Goal: Task Accomplishment & Management: Manage account settings

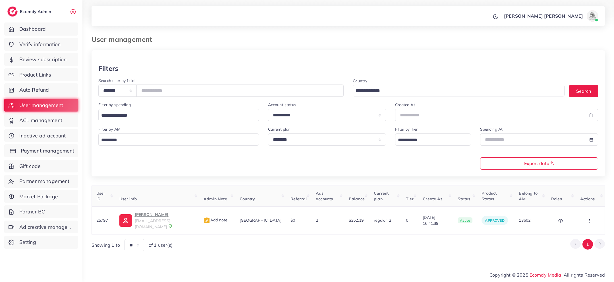
click at [49, 151] on span "Payment management" at bounding box center [48, 150] width 54 height 7
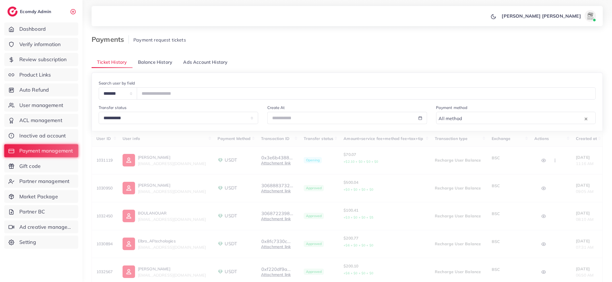
click at [160, 65] on span "Balance History" at bounding box center [155, 62] width 34 height 7
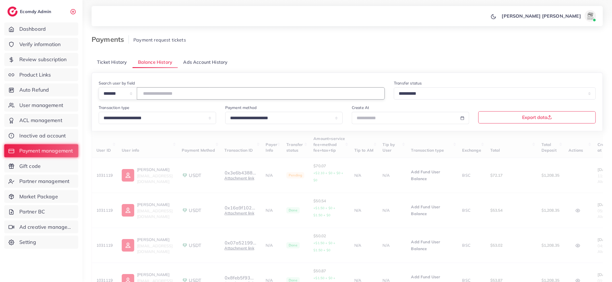
click at [166, 90] on input "number" at bounding box center [261, 93] width 248 height 12
type input "*******"
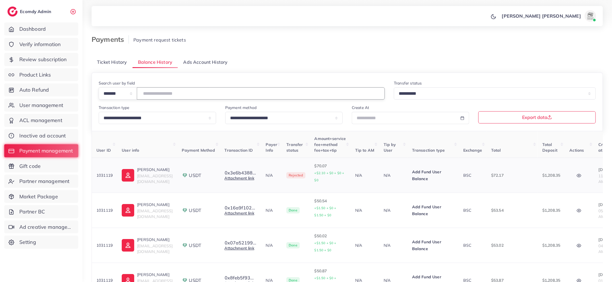
click at [582, 181] on button "button" at bounding box center [579, 175] width 20 height 13
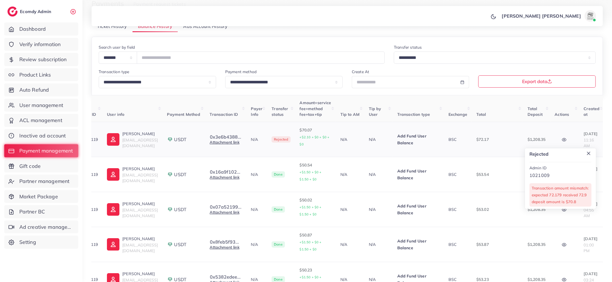
scroll to position [0, 14]
click at [234, 141] on link "Attachment link" at bounding box center [226, 142] width 30 height 5
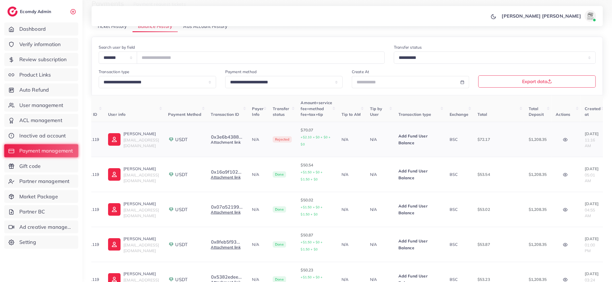
click at [240, 142] on link "Attachment link" at bounding box center [226, 142] width 30 height 5
click at [575, 141] on button "button" at bounding box center [566, 139] width 20 height 13
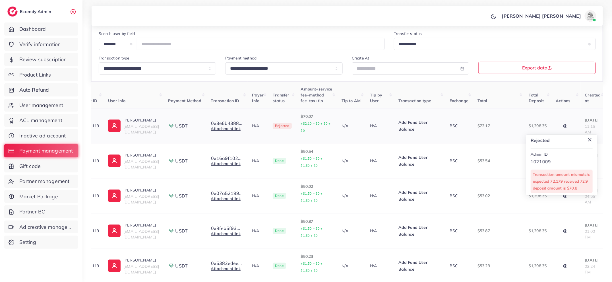
scroll to position [50, 0]
click at [562, 172] on p "Transaction amount mismatch: expected 72.179 received 72.9 deposit amount is $7…" at bounding box center [561, 180] width 57 height 20
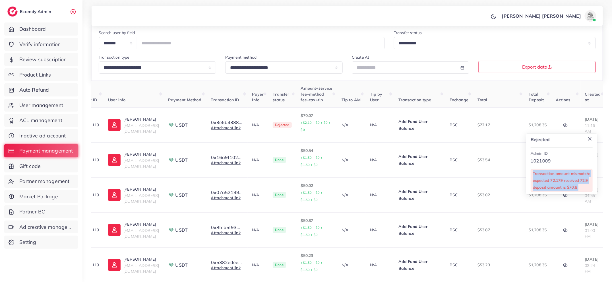
click at [559, 164] on div at bounding box center [559, 164] width 0 height 0
click at [240, 128] on link "Attachment link" at bounding box center [226, 127] width 30 height 5
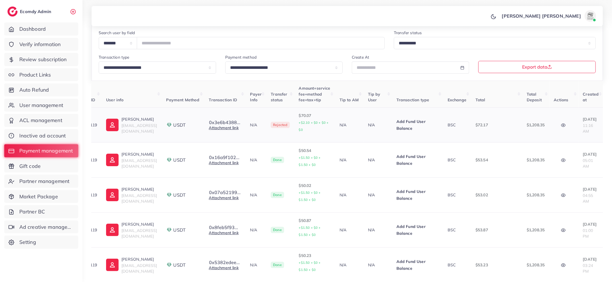
scroll to position [0, 13]
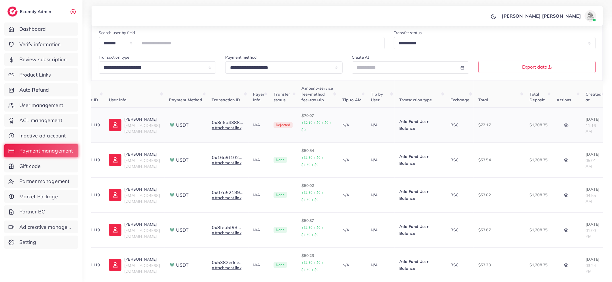
click at [570, 128] on button "button" at bounding box center [566, 125] width 20 height 13
click at [570, 178] on p "Transaction amount mismatch: expected 72.179 received 72.9 deposit amount is $7…" at bounding box center [561, 180] width 57 height 20
click at [234, 128] on link "Attachment link" at bounding box center [227, 127] width 30 height 5
click at [443, 55] on div "Create At" at bounding box center [410, 64] width 117 height 20
click at [31, 85] on link "Auto Refund" at bounding box center [41, 89] width 74 height 13
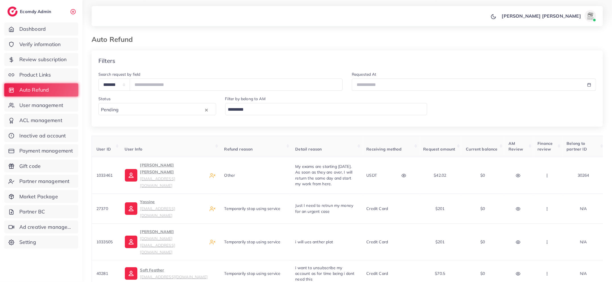
click at [254, 110] on input "Search for option" at bounding box center [323, 109] width 194 height 9
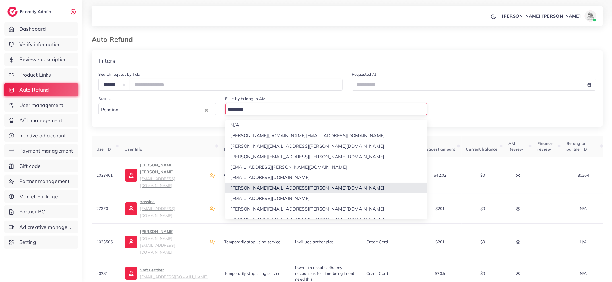
click at [265, 186] on div "**********" at bounding box center [347, 179] width 511 height 258
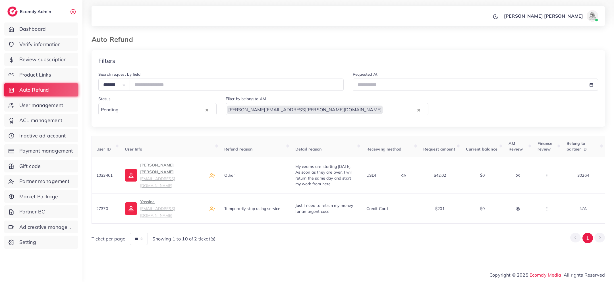
click at [252, 105] on div "khang.nguyen@ecomdy.com" at bounding box center [321, 109] width 191 height 10
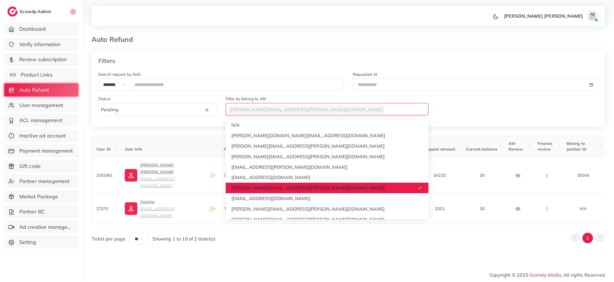
click at [33, 70] on link "Product Links" at bounding box center [41, 74] width 74 height 13
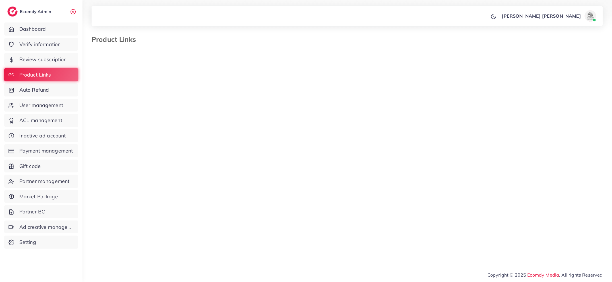
select select "*********"
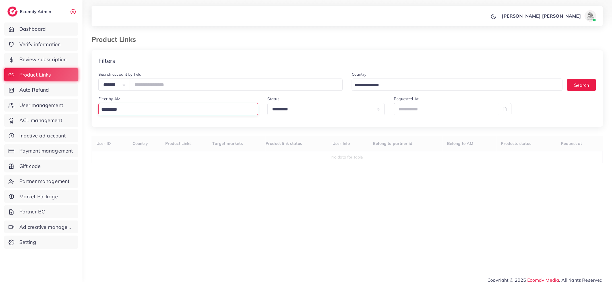
click at [209, 111] on input "Search for option" at bounding box center [176, 109] width 155 height 9
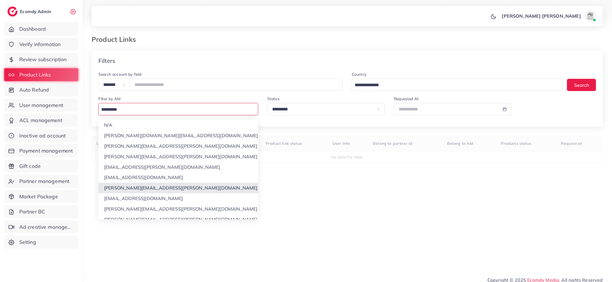
click at [209, 185] on div "**********" at bounding box center [347, 156] width 511 height 212
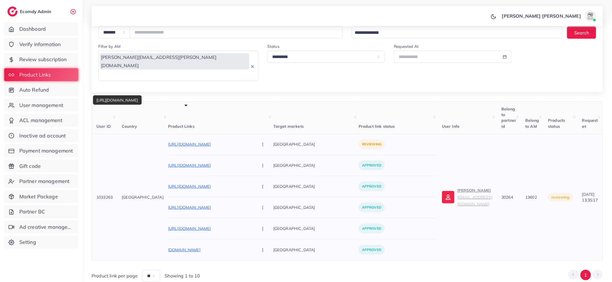
scroll to position [59, 0]
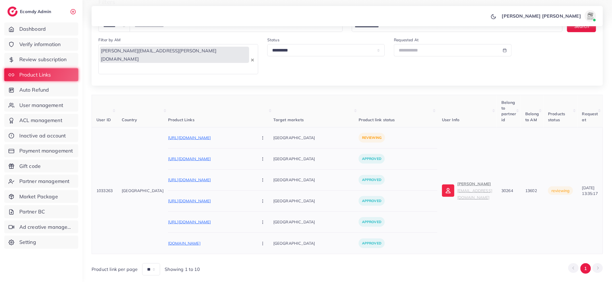
click at [457, 188] on small "stylenaeema@gmail.com" at bounding box center [474, 194] width 35 height 12
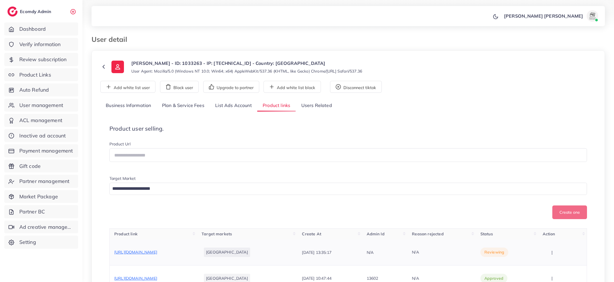
scroll to position [65, 0]
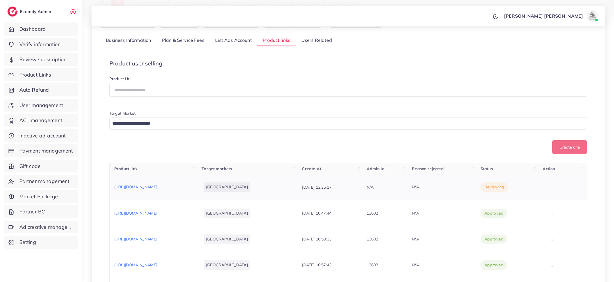
click at [157, 187] on span "https://www.naeemasstyle.com/collections/mens-wallet/products/long-handmade-wal…" at bounding box center [135, 186] width 43 height 5
click at [558, 193] on button "button" at bounding box center [553, 186] width 20 height 13
click at [554, 207] on span "Approve" at bounding box center [558, 204] width 19 height 6
click at [52, 101] on link "User management" at bounding box center [41, 105] width 74 height 13
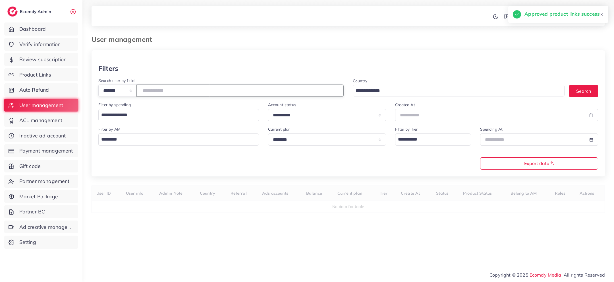
click at [156, 90] on input "number" at bounding box center [239, 90] width 207 height 12
type input "****"
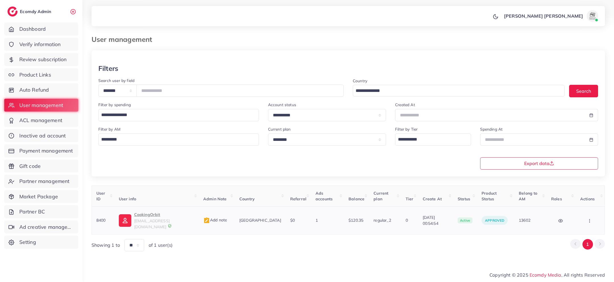
click at [160, 211] on p "CookingOrbit" at bounding box center [164, 214] width 60 height 7
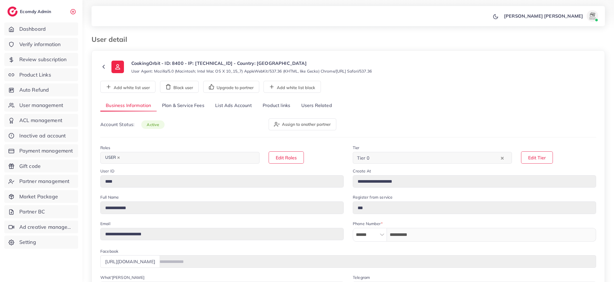
click at [253, 106] on link "List Ads Account" at bounding box center [233, 105] width 47 height 12
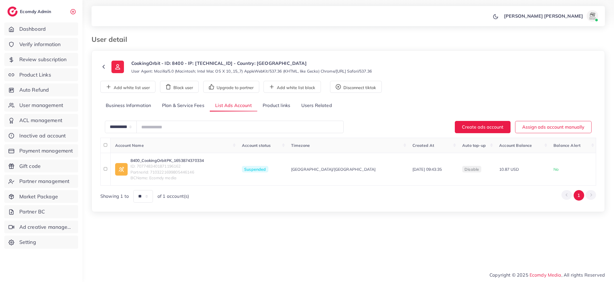
click at [280, 109] on link "Product links" at bounding box center [276, 105] width 38 height 12
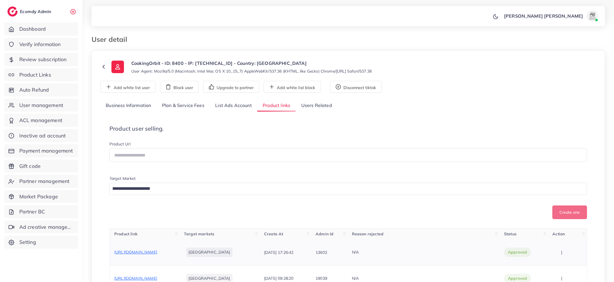
click at [157, 255] on div "https://uniquegala.com/products/selfie-stick?utm_source=tiktok&utm_medium=paid&…" at bounding box center [135, 252] width 43 height 6
click at [157, 253] on span "https://uniquegala.com/products/selfie-stick?utm_source=tiktok&utm_medium=paid&…" at bounding box center [135, 251] width 43 height 5
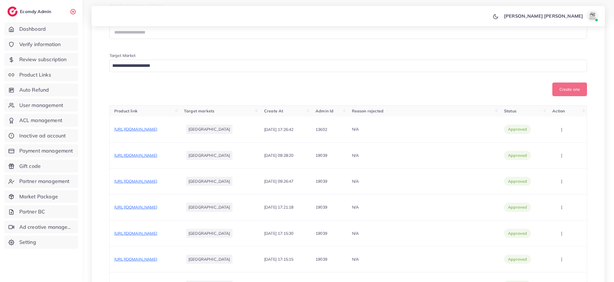
scroll to position [141, 0]
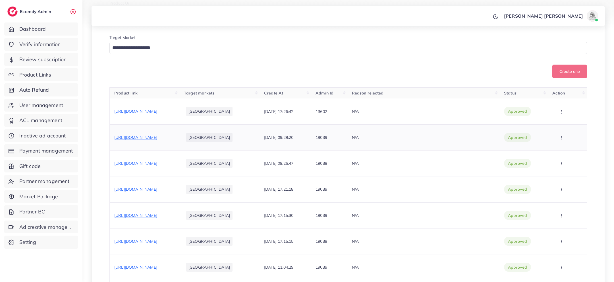
click at [157, 140] on span "https://trendzfindz.com/products/quran-guide" at bounding box center [135, 137] width 43 height 5
click at [157, 166] on span "https://trendzfindz.com/products/tea-infuser?utm_source=tiktok&utm_medium=paid&…" at bounding box center [135, 163] width 43 height 5
click at [157, 111] on span "https://uniquegala.com/products/selfie-stick?utm_source=tiktok&utm_medium=paid&…" at bounding box center [135, 111] width 43 height 5
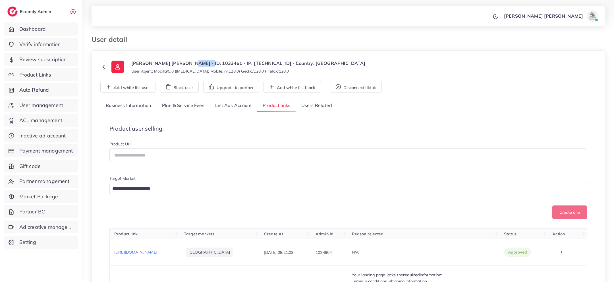
click at [493, 271] on p "Your landing page lacks the required information:" at bounding box center [423, 274] width 143 height 7
